Goal: Task Accomplishment & Management: Manage account settings

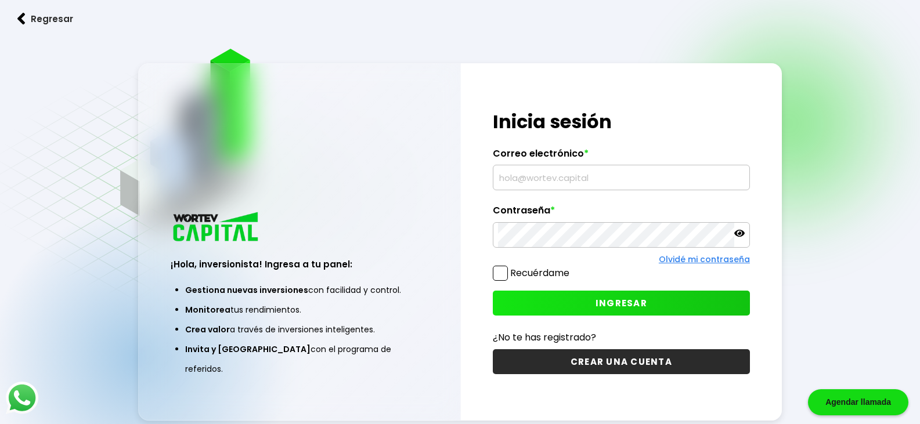
type input "[EMAIL_ADDRESS][DOMAIN_NAME]"
click at [501, 274] on span at bounding box center [500, 273] width 15 height 15
click at [572, 268] on input "Recuérdame" at bounding box center [572, 268] width 0 height 0
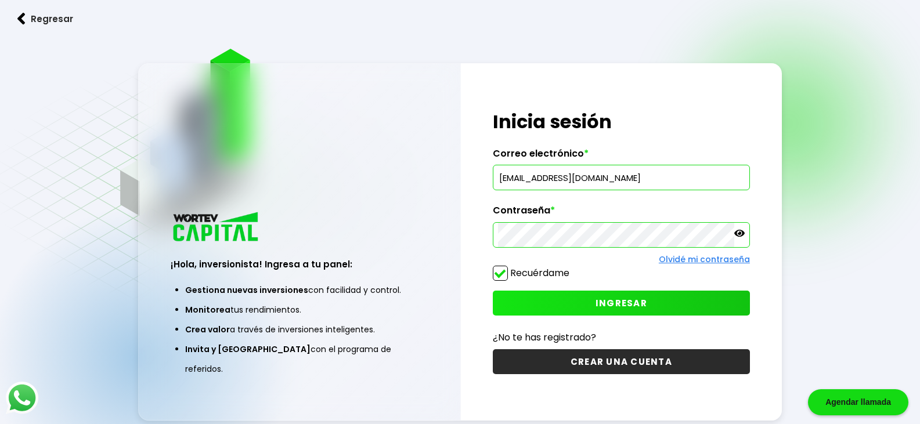
click at [585, 299] on button "INGRESAR" at bounding box center [621, 303] width 257 height 25
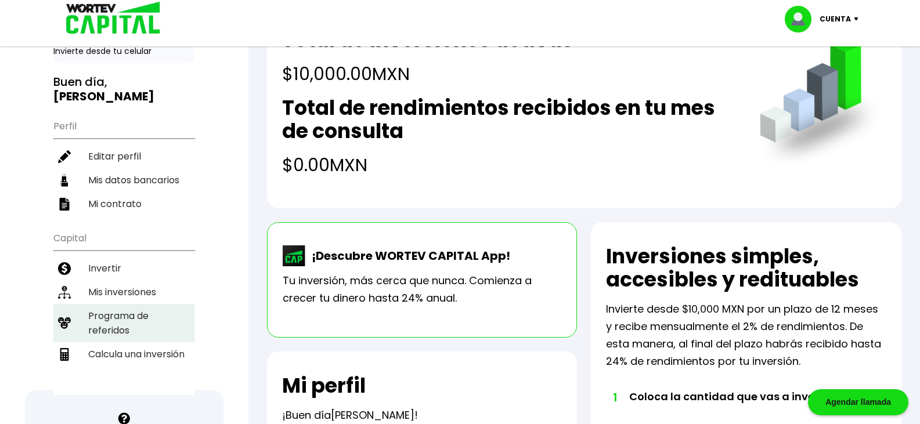
scroll to position [58, 0]
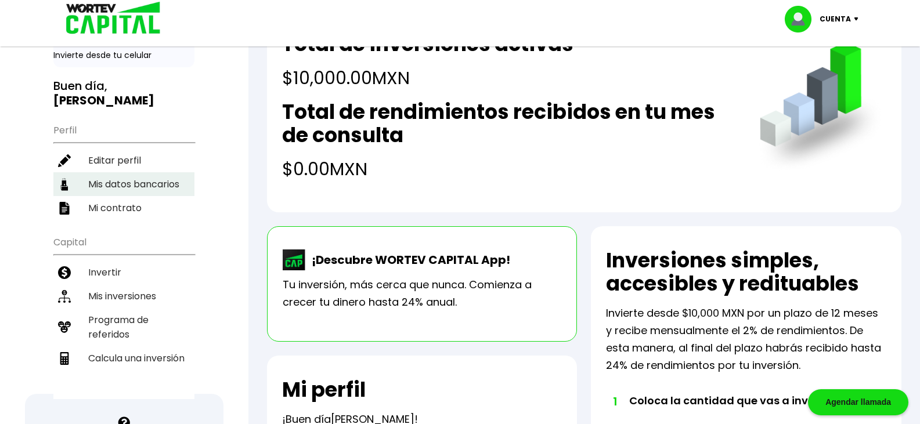
click at [128, 188] on li "Mis datos bancarios" at bounding box center [123, 184] width 141 height 24
select select "Nu Bank"
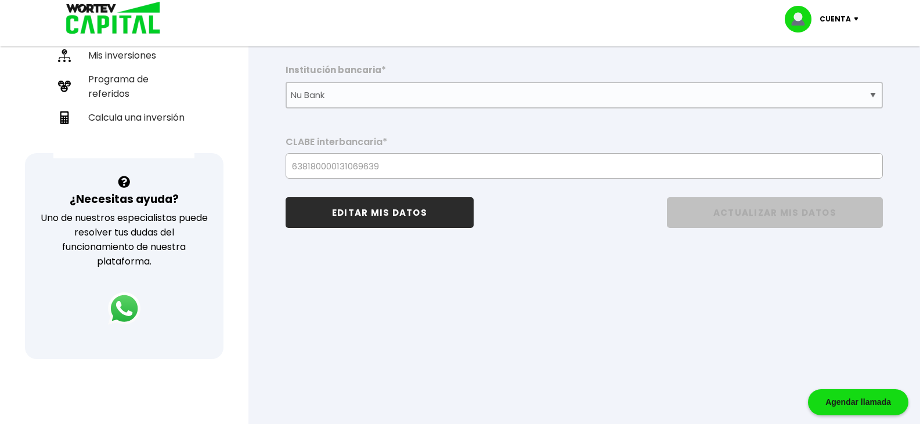
scroll to position [295, 0]
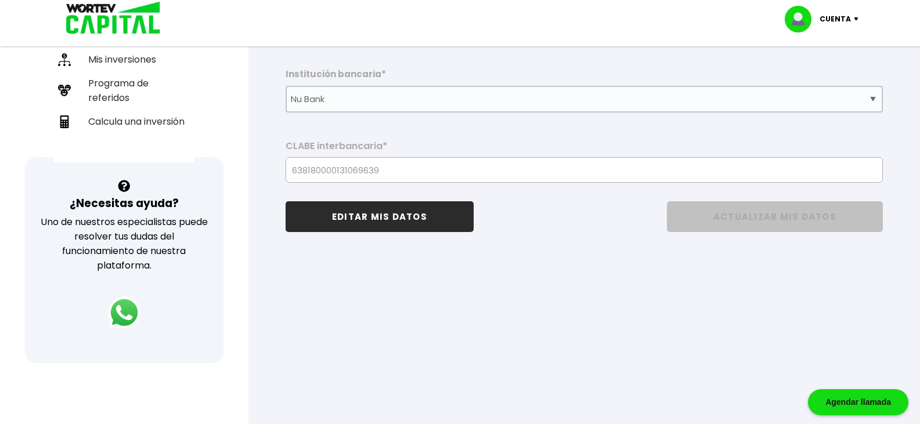
click at [399, 218] on button "EDITAR MIS DATOS" at bounding box center [380, 216] width 188 height 31
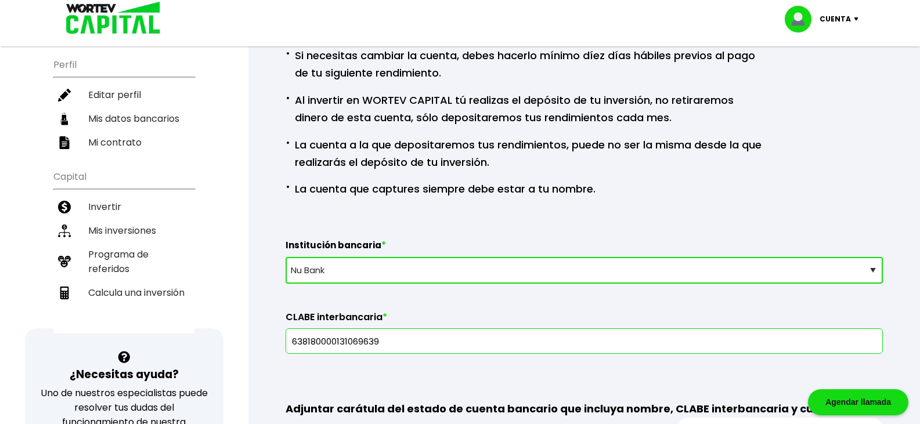
scroll to position [63, 0]
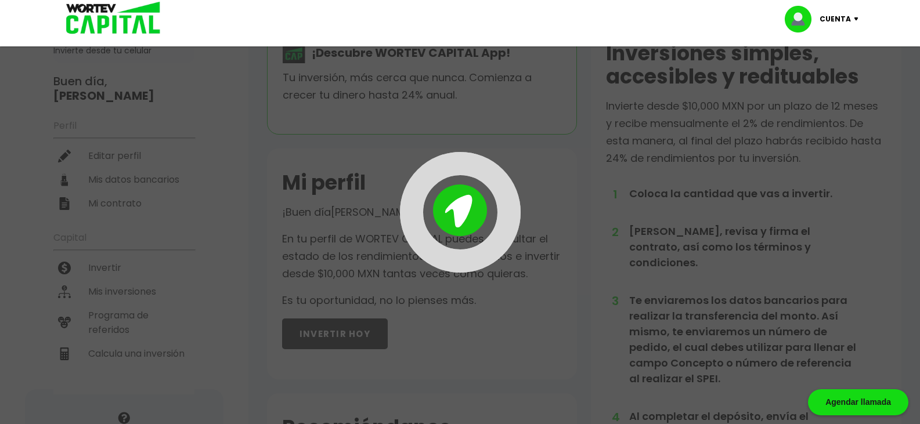
scroll to position [58, 0]
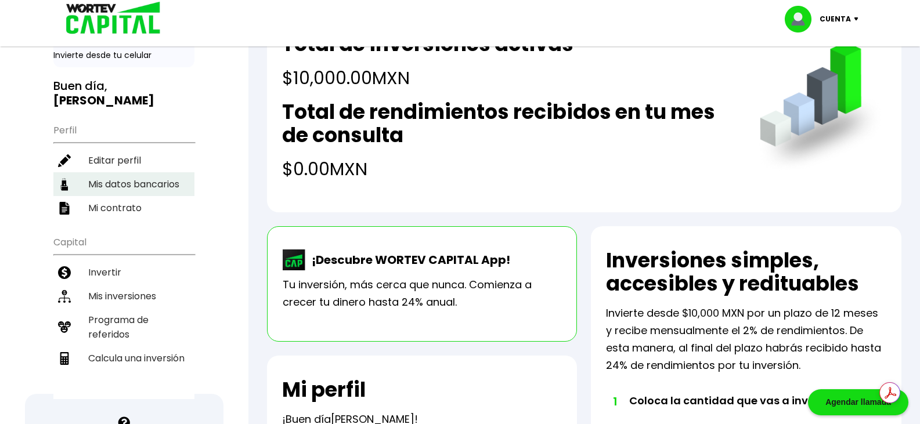
click at [128, 185] on li "Mis datos bancarios" at bounding box center [123, 184] width 141 height 24
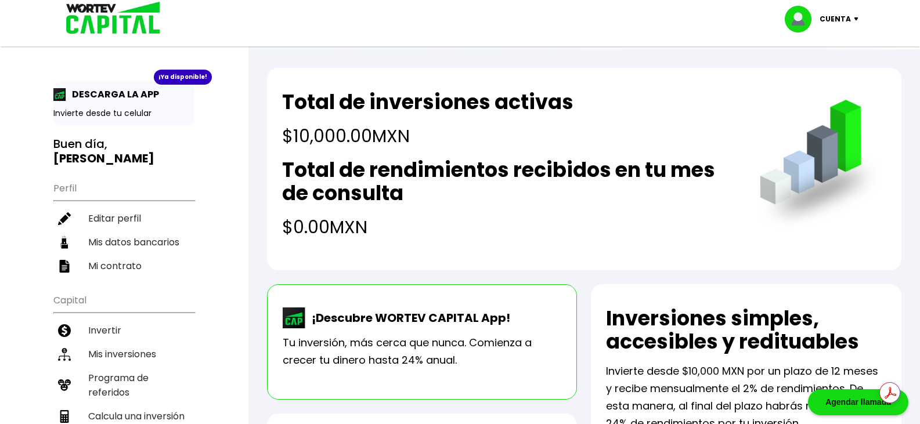
select select "Nu Bank"
click at [842, 20] on p "Cuenta" at bounding box center [835, 18] width 31 height 17
click at [822, 73] on li "Cerrar sesión" at bounding box center [823, 78] width 93 height 24
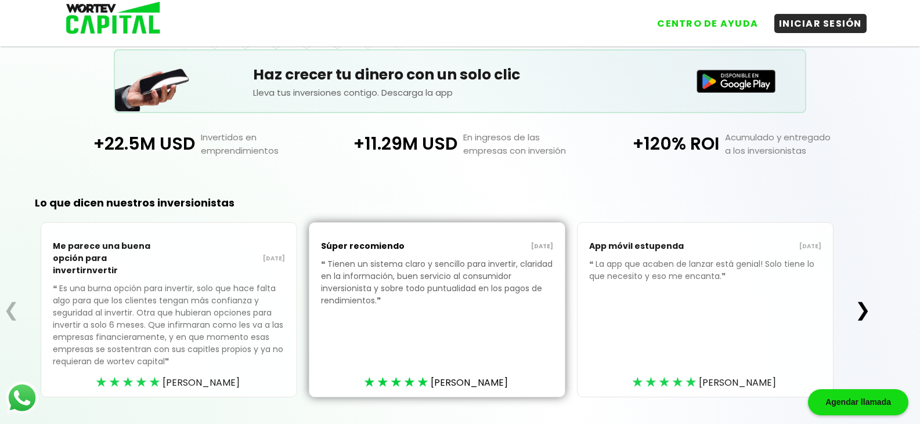
scroll to position [260, 0]
